Goal: Information Seeking & Learning: Find specific fact

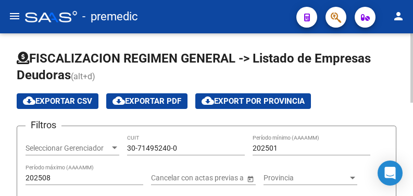
scroll to position [56, 0]
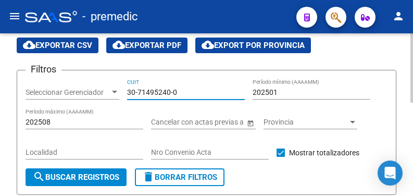
drag, startPoint x: 179, startPoint y: 89, endPoint x: 85, endPoint y: 88, distance: 93.8
click at [85, 88] on div "Filtros Seleccionar Gerenciador Seleccionar Gerenciador 30-71495240-0 CUIT 2025…" at bounding box center [207, 124] width 362 height 90
paste input "777639-5"
type input "30-71777639-5"
click at [103, 165] on div "Localidad" at bounding box center [85, 154] width 118 height 30
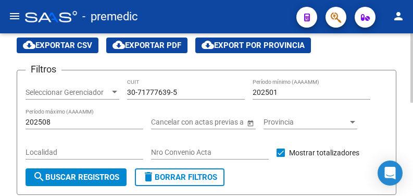
click at [96, 172] on button "search Buscar Registros" at bounding box center [76, 177] width 101 height 18
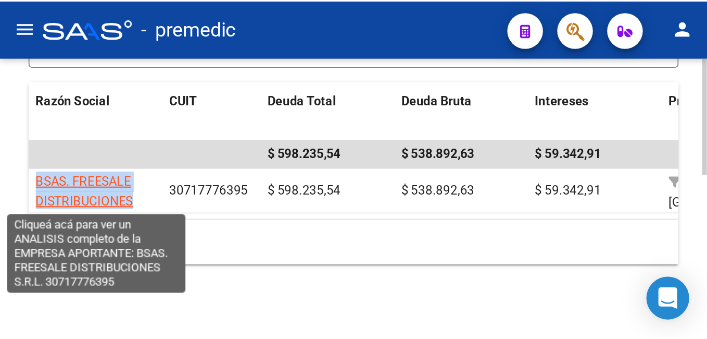
scroll to position [0, 0]
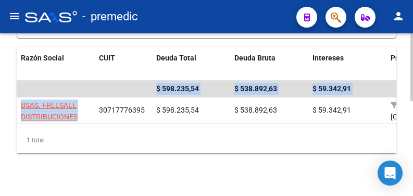
drag, startPoint x: 77, startPoint y: 120, endPoint x: 12, endPoint y: 102, distance: 67.6
click at [12, 102] on div "FISCALIZACION REGIMEN GENERAL -> Listado de Empresas Deudoras (alt+d) cloud_dow…" at bounding box center [206, 12] width 413 height 382
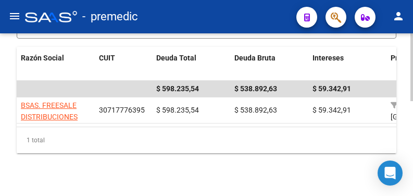
drag, startPoint x: 12, startPoint y: 102, endPoint x: 83, endPoint y: 142, distance: 81.7
click at [83, 142] on div "1 total" at bounding box center [207, 140] width 380 height 26
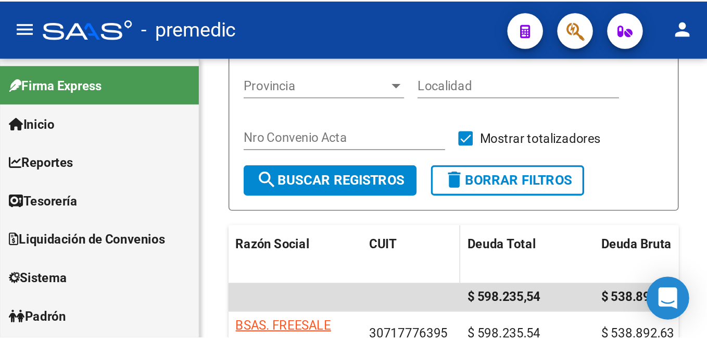
scroll to position [49, 0]
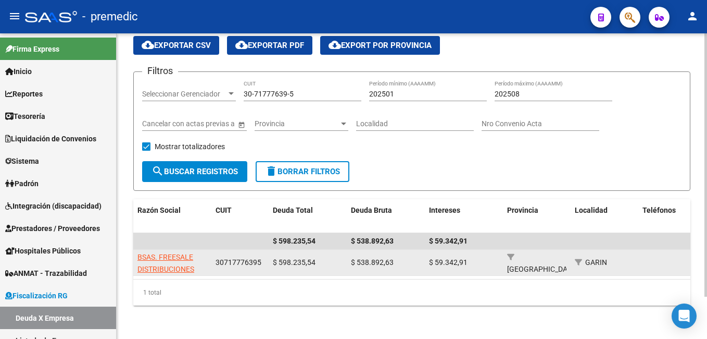
click at [164, 195] on app-link-go-to "BSAS. FREESALE DISTRIBUCIONES S.R.L." at bounding box center [173, 268] width 70 height 35
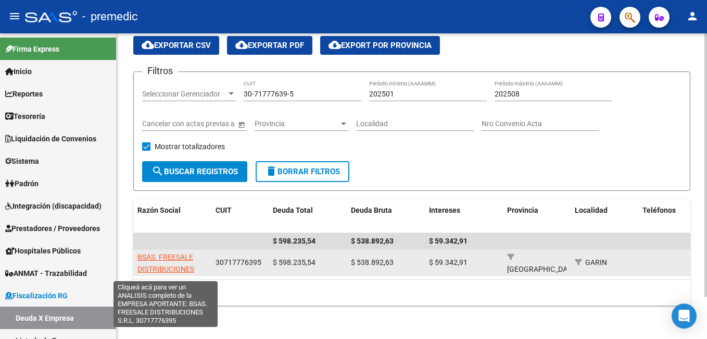
click at [159, 195] on span "BSAS. FREESALE DISTRIBUCIONES S.R.L." at bounding box center [166, 269] width 57 height 32
type textarea "30717776395"
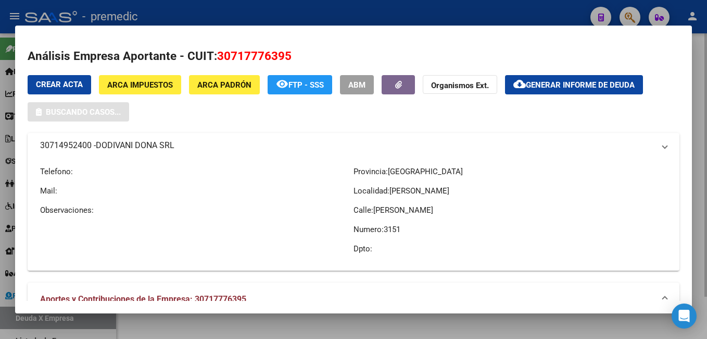
click at [159, 195] on mat-dialog-container "Análisis Empresa Aportante - CUIT: 30717776395 Crear Acta ARCA Impuestos ARCA P…" at bounding box center [353, 170] width 677 height 288
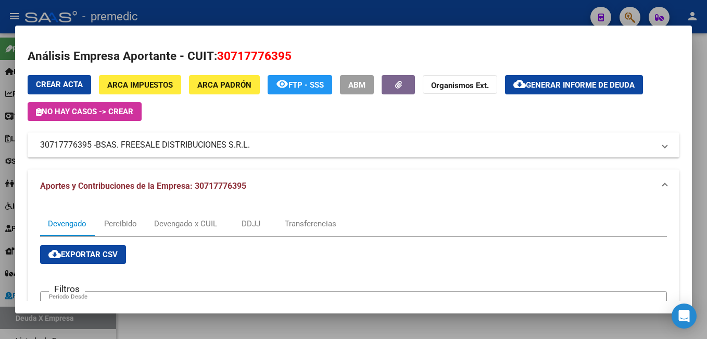
drag, startPoint x: 99, startPoint y: 147, endPoint x: 106, endPoint y: 146, distance: 7.4
click at [106, 146] on mat-panel-title "30717776395 - BSAS. FREESALE DISTRIBUCIONES S.R.L." at bounding box center [347, 145] width 615 height 13
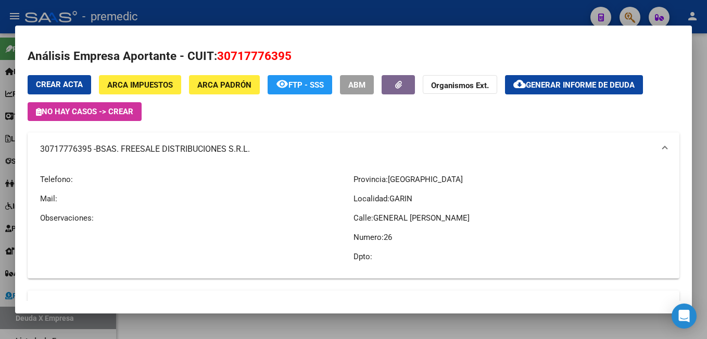
drag, startPoint x: 251, startPoint y: 154, endPoint x: 99, endPoint y: 158, distance: 152.2
click at [99, 158] on mat-expansion-panel-header "30717776395 - BSAS. FREESALE DISTRIBUCIONES S.R.L." at bounding box center [354, 148] width 652 height 33
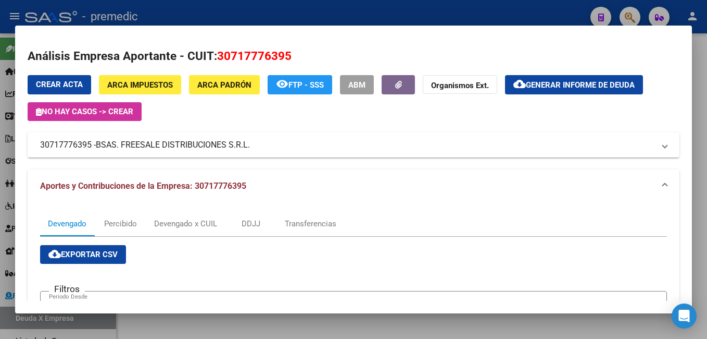
copy span "BSAS. FREESALE DISTRIBUCIONES S.R.L."
click at [285, 195] on div at bounding box center [353, 169] width 707 height 339
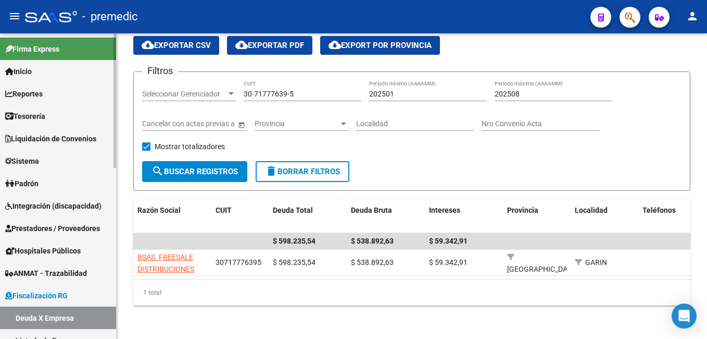
click at [89, 195] on link "Deuda X Empresa" at bounding box center [58, 317] width 116 height 22
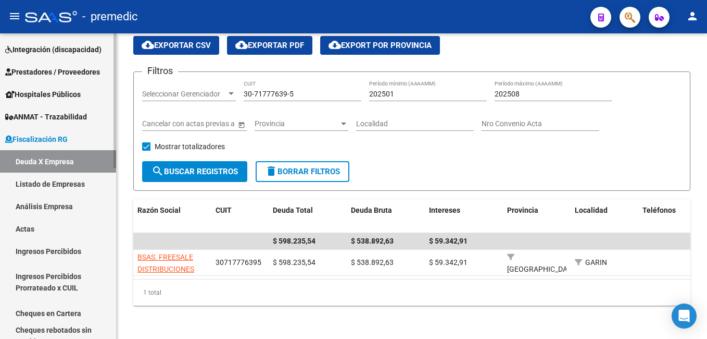
click at [85, 180] on link "Listado de Empresas" at bounding box center [58, 183] width 116 height 22
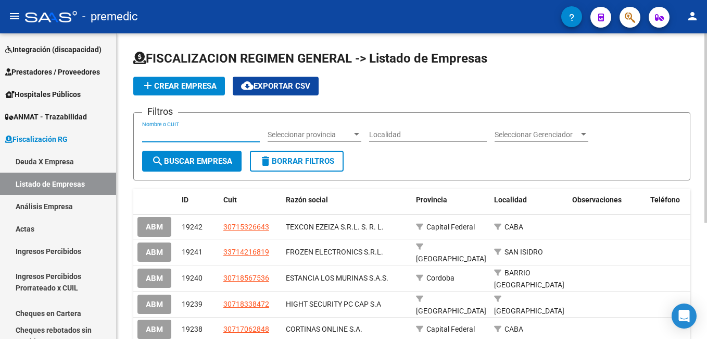
click at [218, 133] on input "Nombre o CUIT" at bounding box center [201, 134] width 118 height 9
paste input "DODIVANI DONA SRL"
type input "DODIVANI DONA SRL"
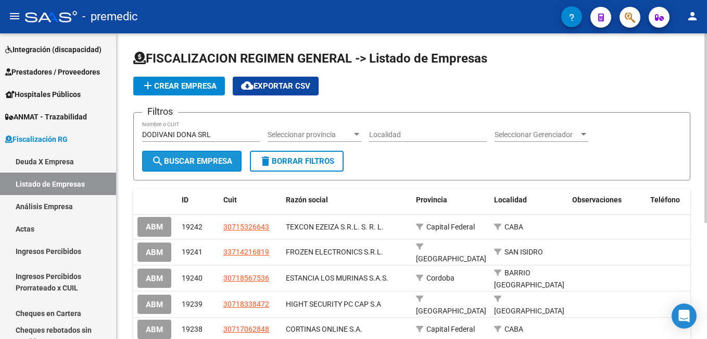
click at [213, 158] on span "search Buscar Empresa" at bounding box center [192, 160] width 81 height 9
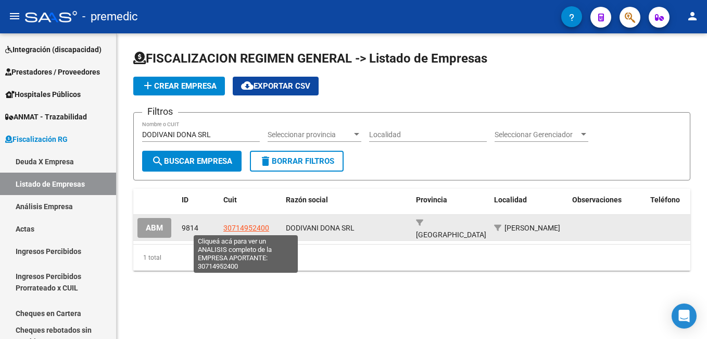
click at [252, 195] on span "30714952400" at bounding box center [246, 227] width 46 height 8
type textarea "30714952400"
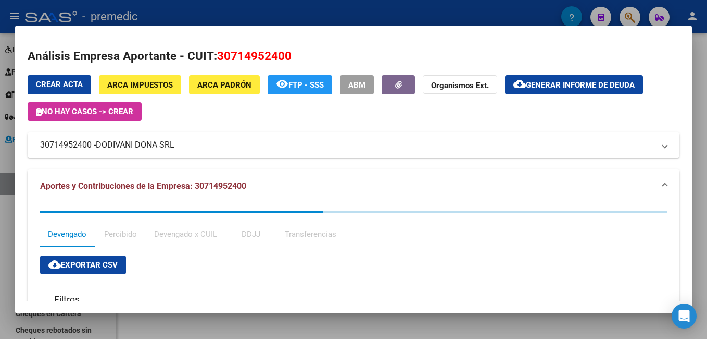
click at [267, 150] on mat-panel-title "30714952400 - DODIVANI DONA SRL" at bounding box center [347, 145] width 615 height 13
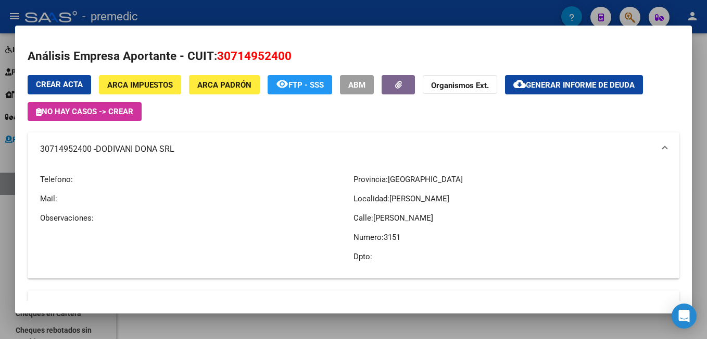
click at [264, 148] on mat-panel-title "30714952400 - DODIVANI DONA SRL" at bounding box center [347, 149] width 615 height 13
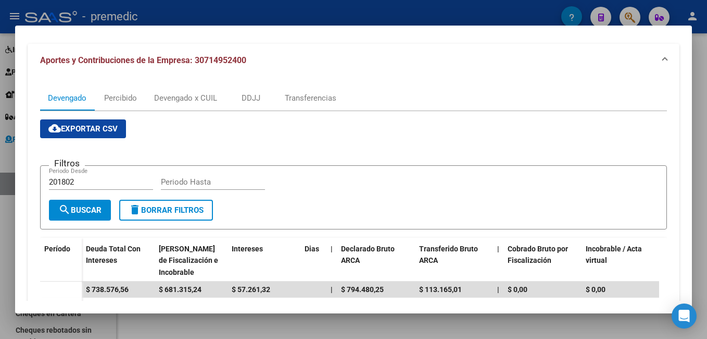
scroll to position [125, 0]
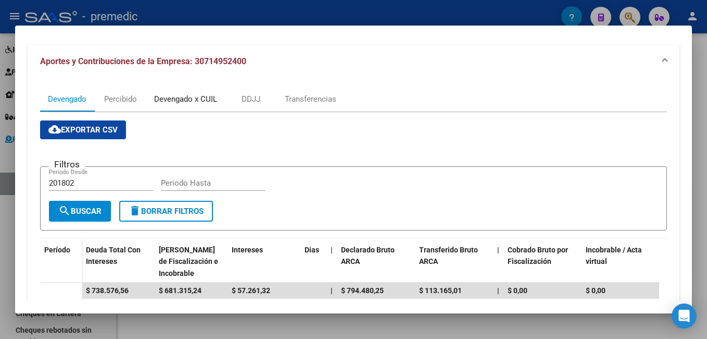
click at [192, 98] on div "Devengado x CUIL" at bounding box center [185, 98] width 63 height 11
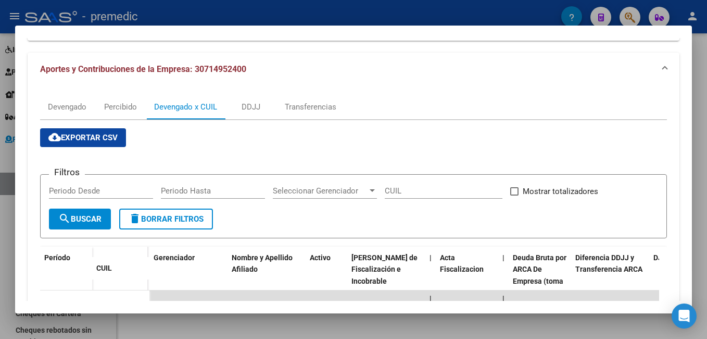
scroll to position [260, 0]
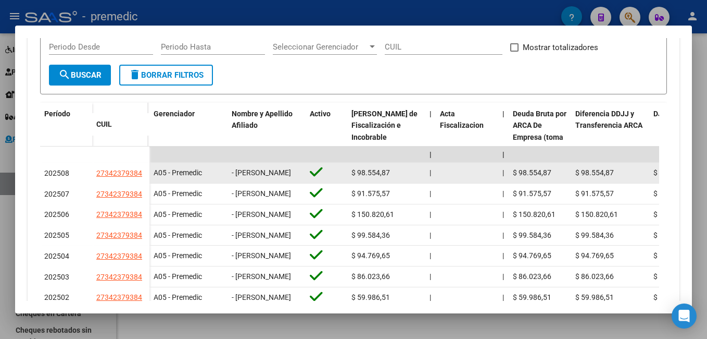
drag, startPoint x: 104, startPoint y: 181, endPoint x: 139, endPoint y: 180, distance: 34.9
click at [139, 179] on app-link-go-to "27342379384" at bounding box center [119, 173] width 46 height 12
copy span "34237938"
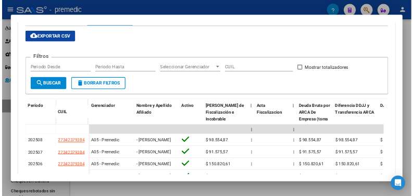
scroll to position [52, 0]
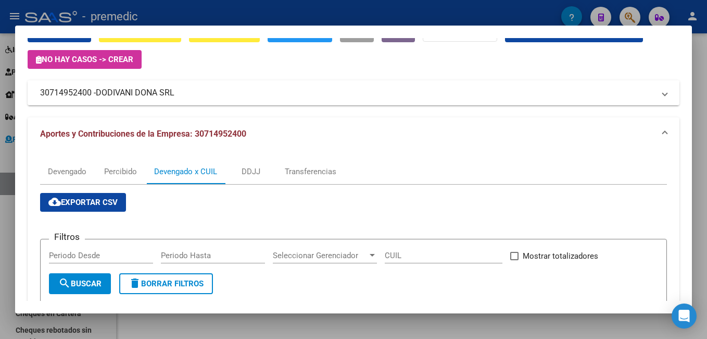
click at [178, 97] on mat-panel-title "30714952400 - DODIVANI DONA SRL" at bounding box center [347, 92] width 615 height 13
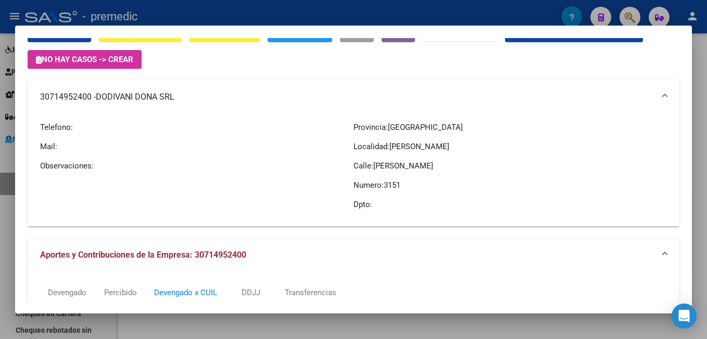
drag, startPoint x: 98, startPoint y: 101, endPoint x: 192, endPoint y: 107, distance: 94.0
click at [192, 107] on mat-expansion-panel-header "30714952400 - DODIVANI DONA SRL" at bounding box center [354, 96] width 652 height 33
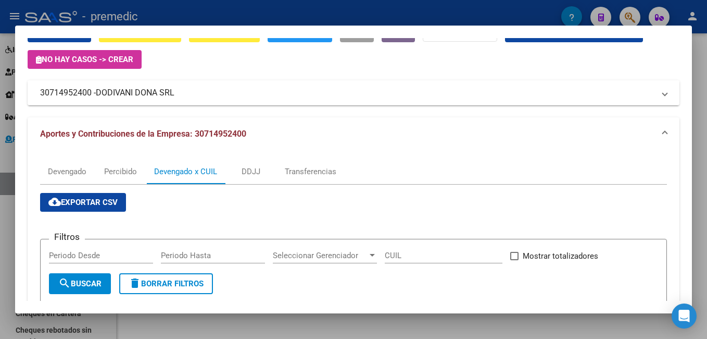
copy mat-panel-title "30714952400 - DODIVANI DONA SRL"
click at [413, 67] on div at bounding box center [353, 169] width 707 height 339
